Goal: Task Accomplishment & Management: Manage account settings

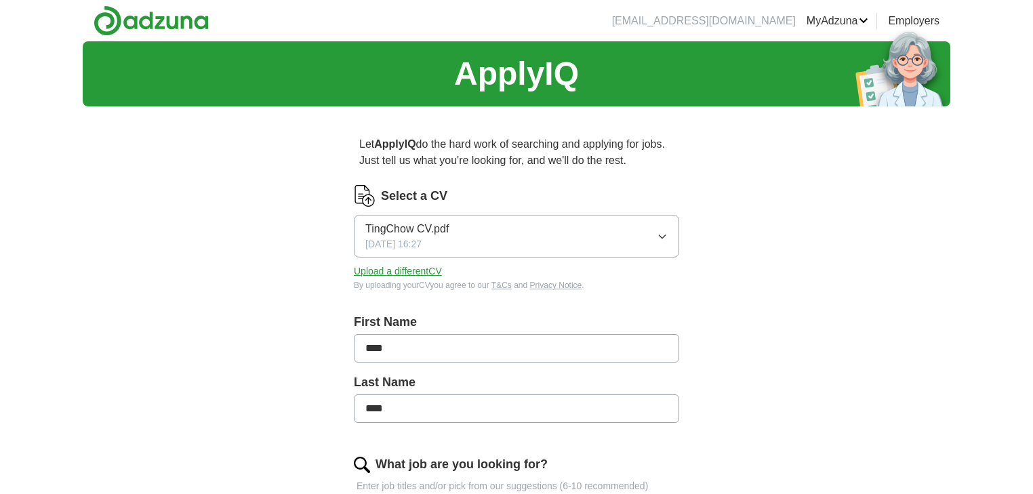
click at [667, 239] on icon "button" at bounding box center [662, 236] width 11 height 11
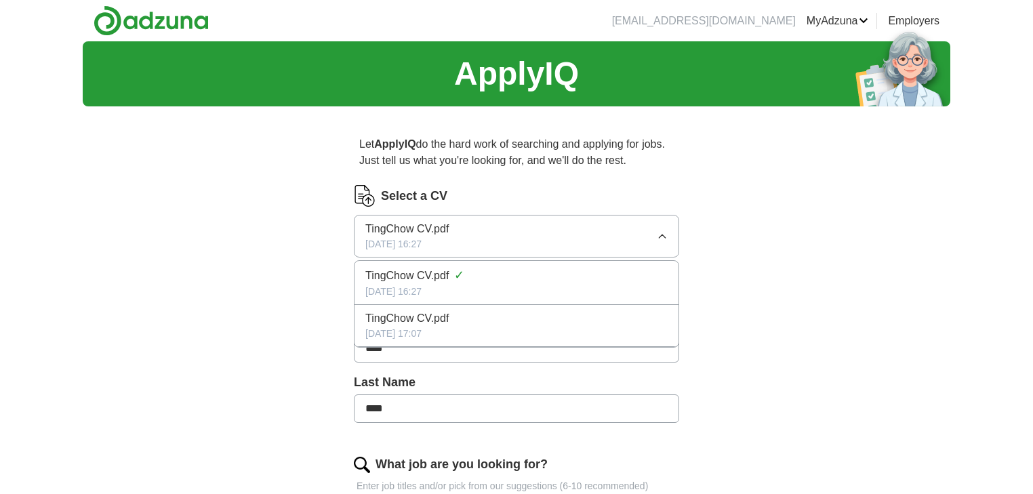
click at [667, 239] on icon "button" at bounding box center [662, 236] width 11 height 11
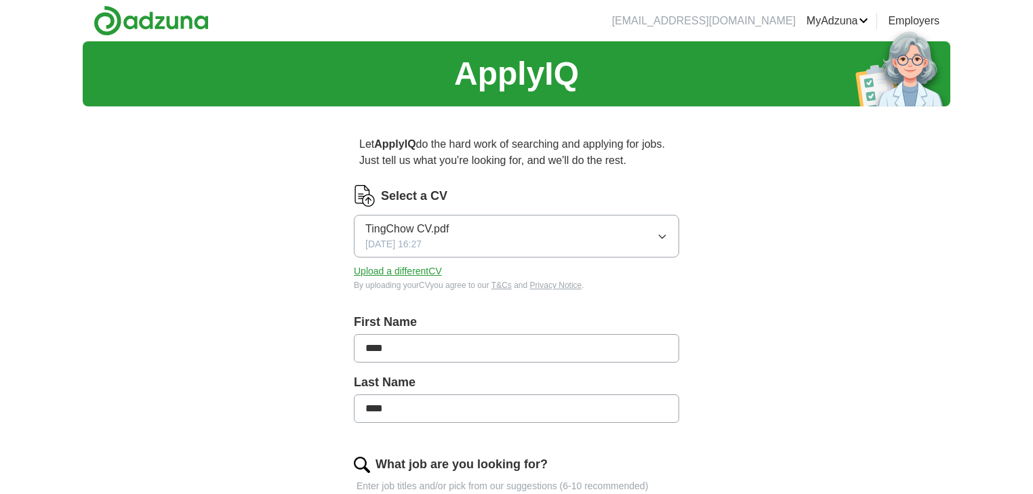
click at [422, 270] on button "Upload a different CV" at bounding box center [398, 271] width 88 height 14
click at [405, 271] on button "Upload a different CV" at bounding box center [398, 271] width 88 height 14
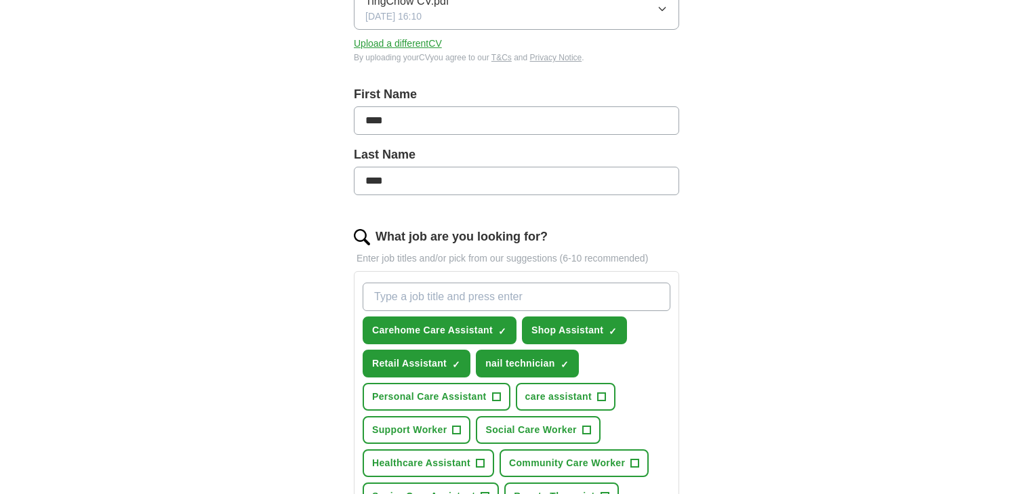
scroll to position [325, 0]
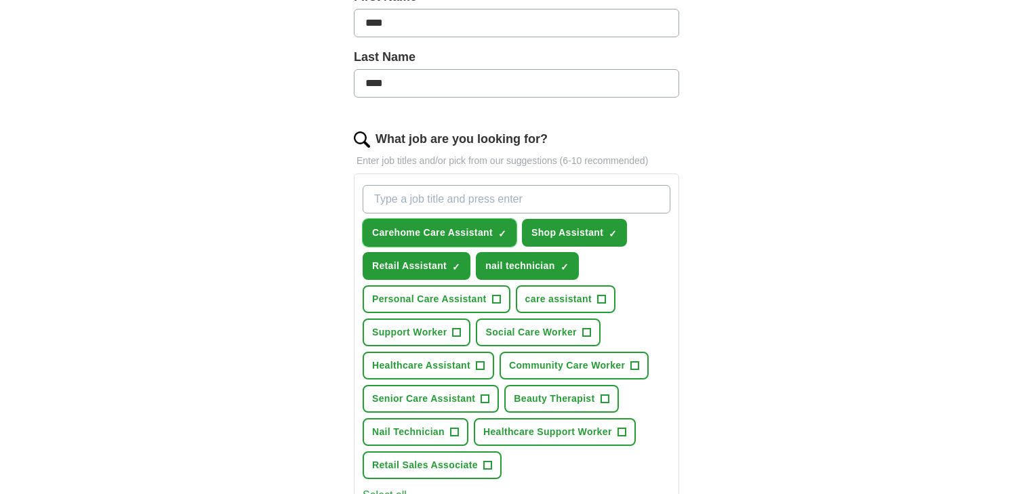
click at [0, 0] on span "×" at bounding box center [0, 0] width 0 height 0
click at [454, 200] on input "What job are you looking for?" at bounding box center [517, 199] width 308 height 28
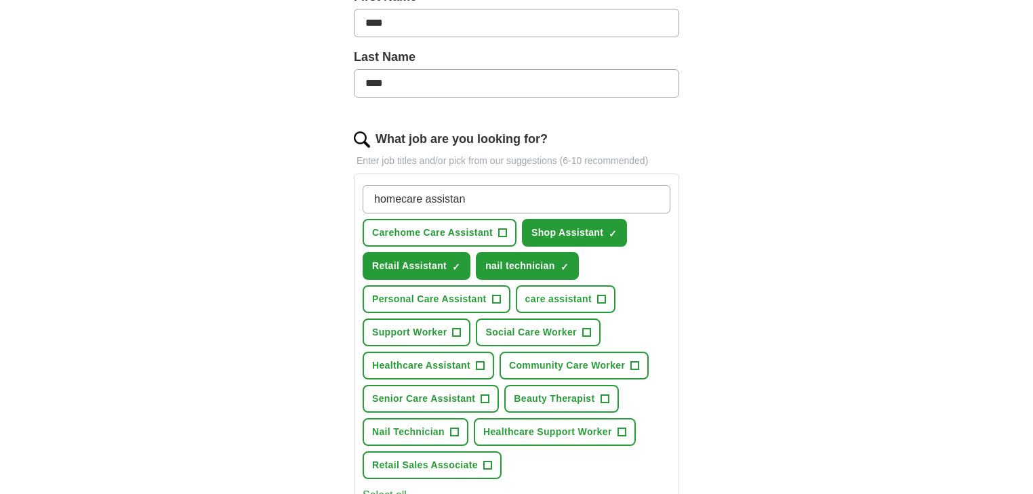
type input "homecare assistant"
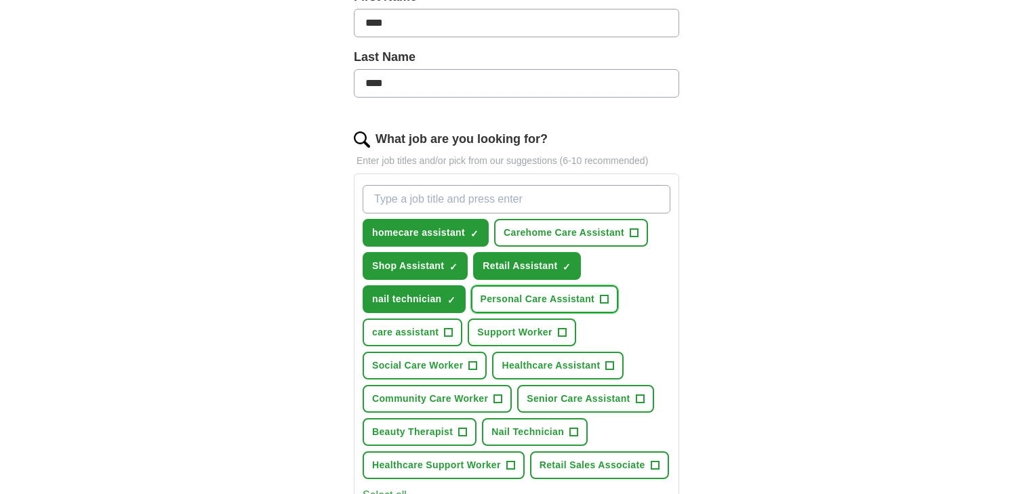
click at [603, 296] on span "+" at bounding box center [605, 299] width 8 height 11
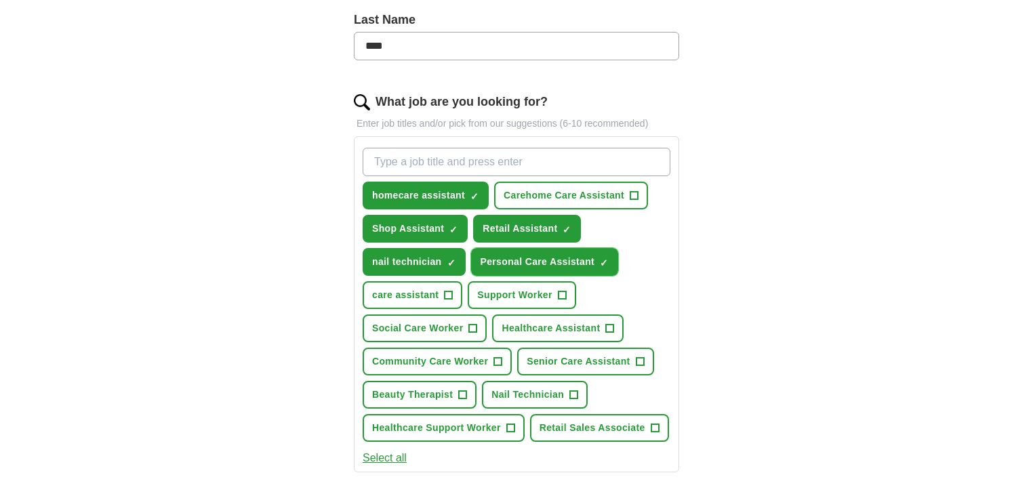
scroll to position [380, 0]
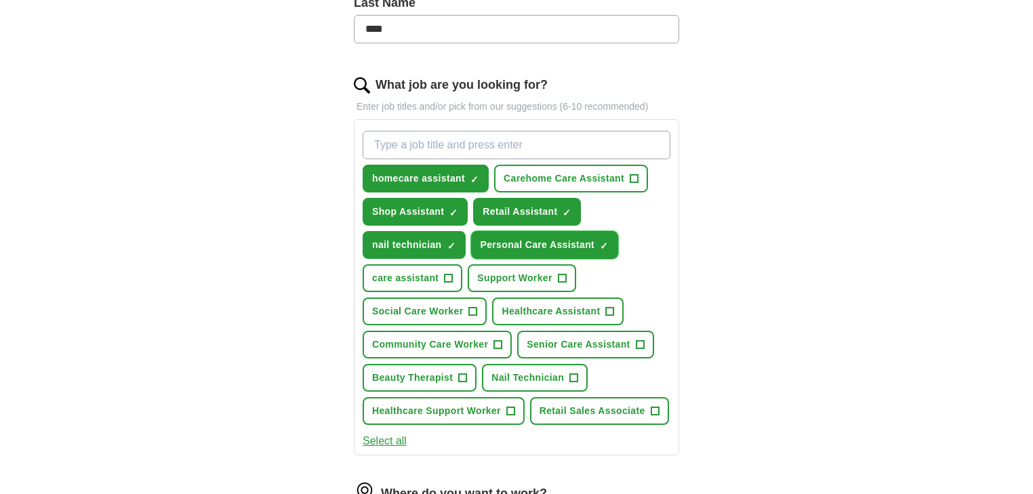
click at [0, 0] on span "×" at bounding box center [0, 0] width 0 height 0
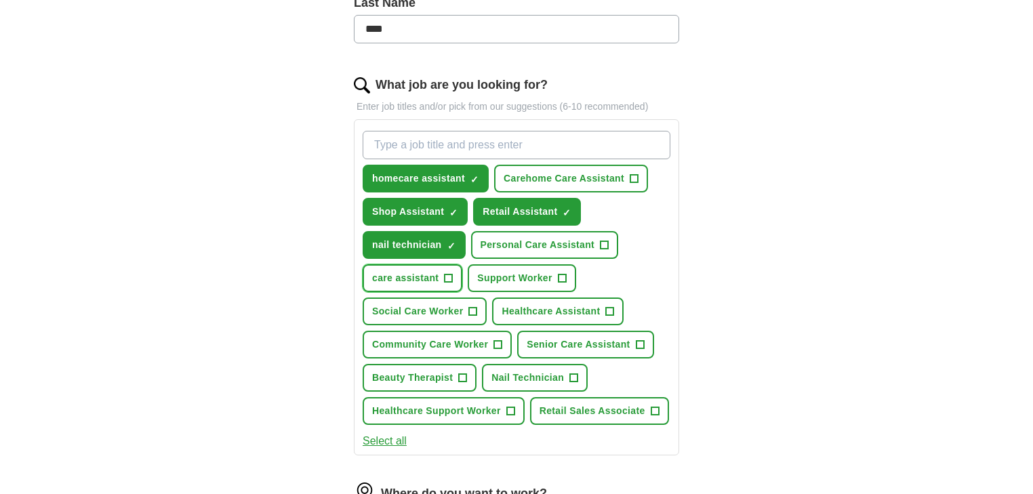
click at [445, 274] on span "+" at bounding box center [449, 278] width 8 height 11
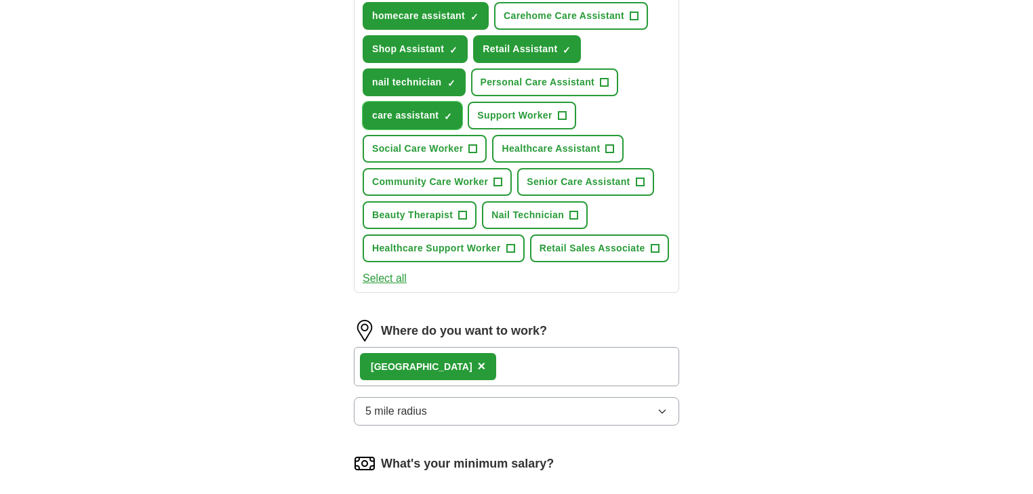
scroll to position [759, 0]
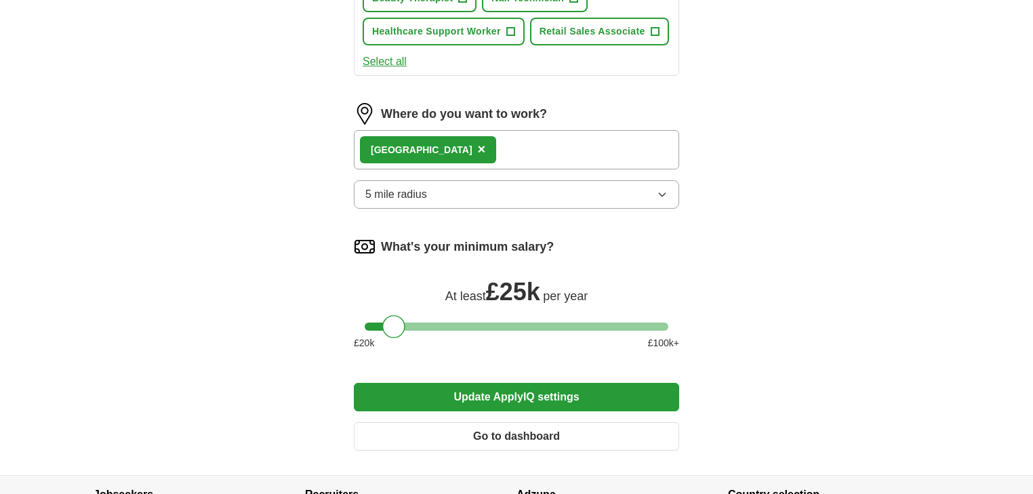
click at [488, 389] on button "Update ApplyIQ settings" at bounding box center [516, 397] width 325 height 28
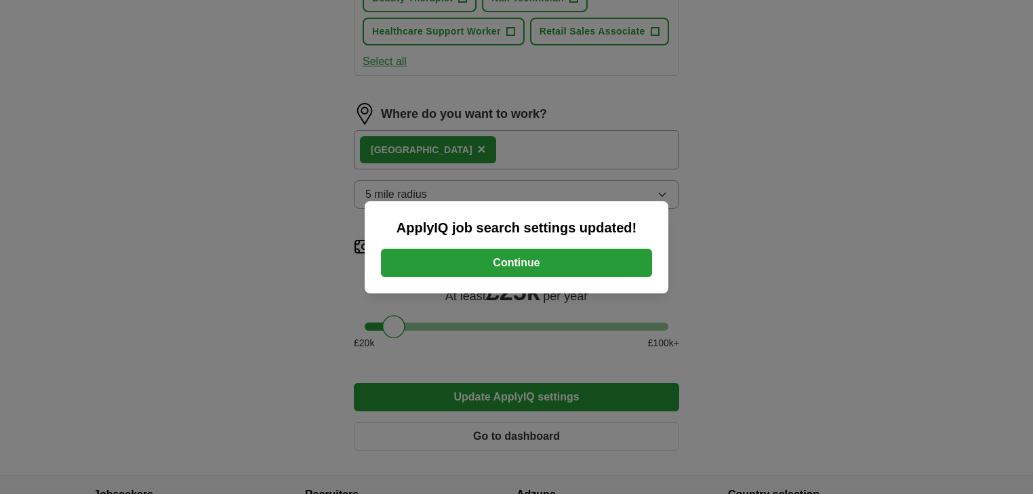
click at [458, 258] on button "Continue" at bounding box center [516, 263] width 271 height 28
